Goal: Information Seeking & Learning: Learn about a topic

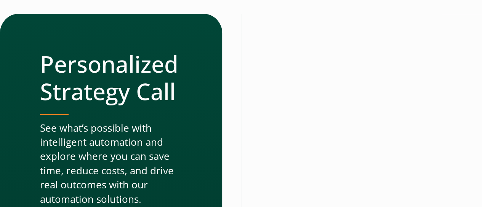
scroll to position [1, 0]
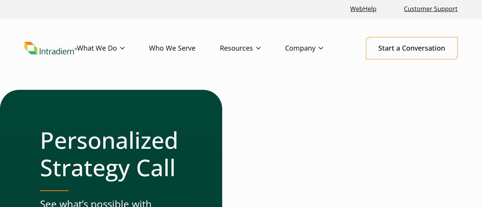
click at [180, 49] on link "Who We Serve" at bounding box center [184, 48] width 71 height 22
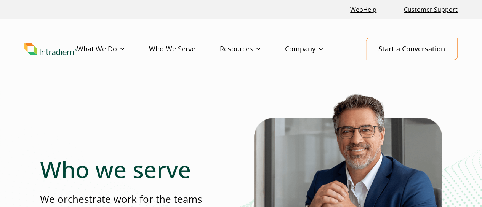
click at [175, 49] on link "Who We Serve" at bounding box center [184, 49] width 71 height 22
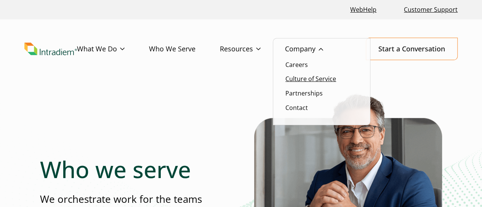
click at [300, 78] on link "Culture of Service" at bounding box center [310, 79] width 51 height 8
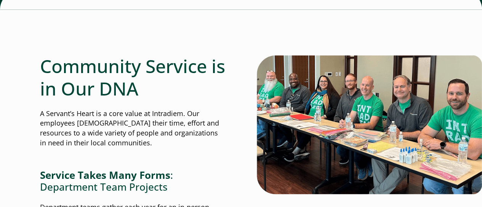
scroll to position [685, 0]
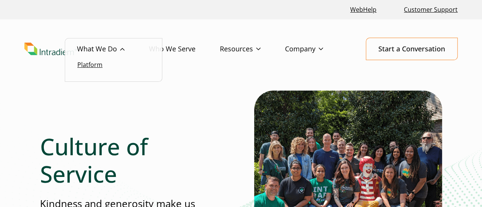
click at [99, 67] on link "Platform" at bounding box center [89, 65] width 25 height 8
